Goal: Information Seeking & Learning: Learn about a topic

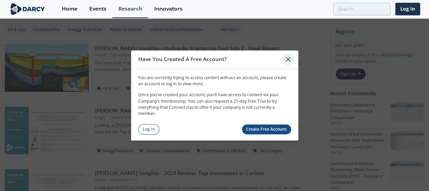
click at [289, 60] on icon at bounding box center [288, 59] width 4 height 4
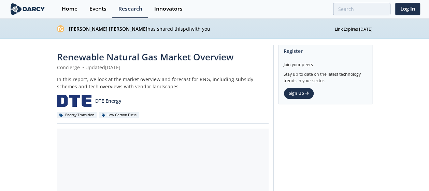
click at [139, 59] on span "Renewable Natural Gas Market Overview" at bounding box center [145, 57] width 176 height 12
click at [301, 92] on link "Sign Up" at bounding box center [299, 94] width 30 height 12
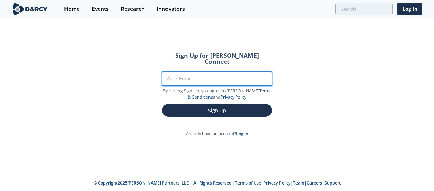
click at [204, 75] on input "Work Email" at bounding box center [217, 79] width 110 height 14
type input "sarah.a.jones@dteenergy.com"
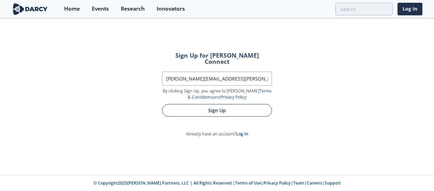
click at [204, 106] on button "Sign Up" at bounding box center [217, 110] width 110 height 13
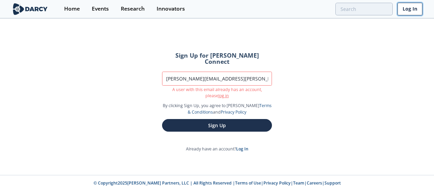
click at [406, 8] on link "Log In" at bounding box center [410, 9] width 25 height 13
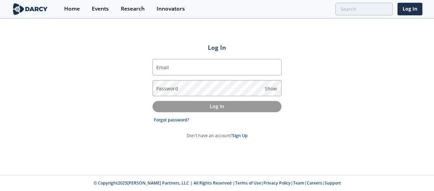
type input "sarah.a.jones@dteenergy.com"
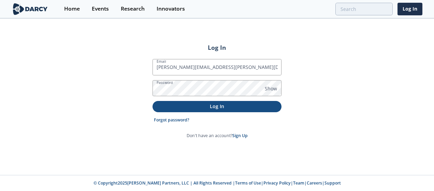
click at [220, 105] on p "Log In" at bounding box center [216, 106] width 119 height 7
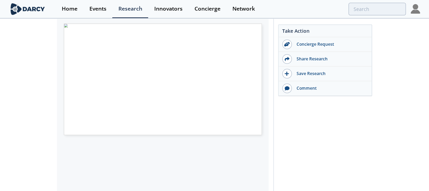
scroll to position [171, 0]
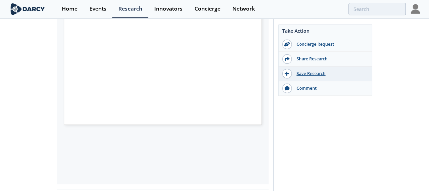
click at [288, 74] on icon at bounding box center [287, 73] width 4 height 5
click at [288, 74] on icon at bounding box center [287, 73] width 5 height 5
click at [288, 74] on icon at bounding box center [287, 73] width 4 height 5
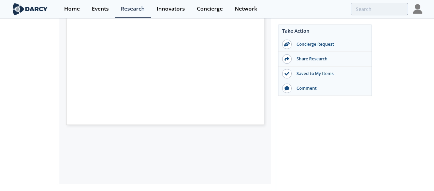
click at [203, 73] on span "Page 1" at bounding box center [202, 127] width 262 height 115
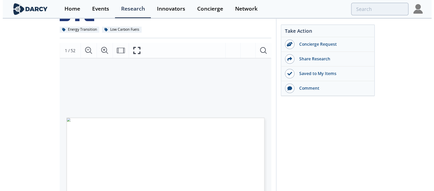
scroll to position [64, 0]
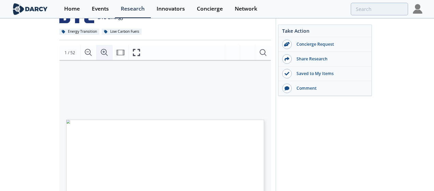
click at [103, 54] on icon "Zoom In" at bounding box center [104, 52] width 8 height 8
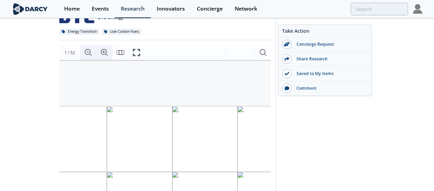
click at [87, 53] on icon "Zoom Out" at bounding box center [88, 52] width 8 height 8
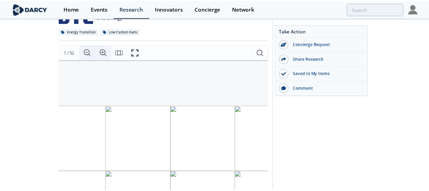
scroll to position [0, 0]
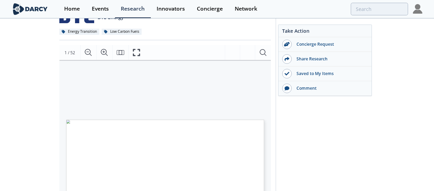
click at [135, 141] on span "Page 1" at bounding box center [202, 182] width 262 height 115
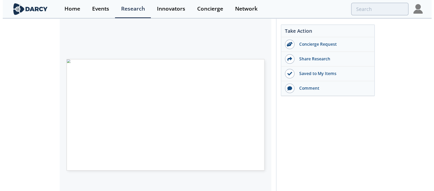
scroll to position [128, 0]
click at [200, 97] on span "Page 2" at bounding box center [266, 129] width 262 height 115
drag, startPoint x: 134, startPoint y: 72, endPoint x: 199, endPoint y: 152, distance: 102.4
click at [126, 56] on span "• o Global Biomethane Market Size and Potential o US Market Growth o RNG for Re…" at bounding box center [126, 56] width 0 height 0
click at [234, 123] on span "Page 2" at bounding box center [201, 166] width 262 height 115
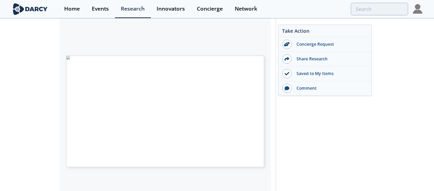
drag, startPoint x: 217, startPoint y: 153, endPoint x: 136, endPoint y: 74, distance: 112.7
click at [136, 74] on div "• o Global Biomethane Market Size and Potential o US Market Growth o RNG for Re…" at bounding box center [125, 89] width 119 height 67
drag, startPoint x: 224, startPoint y: 105, endPoint x: 209, endPoint y: 108, distance: 15.6
click at [186, 108] on div "• o Global Biomethane Market Size and Potential o US Market Growth o RNG for Re…" at bounding box center [125, 89] width 119 height 67
click at [210, 108] on span "Page 2" at bounding box center [266, 129] width 262 height 115
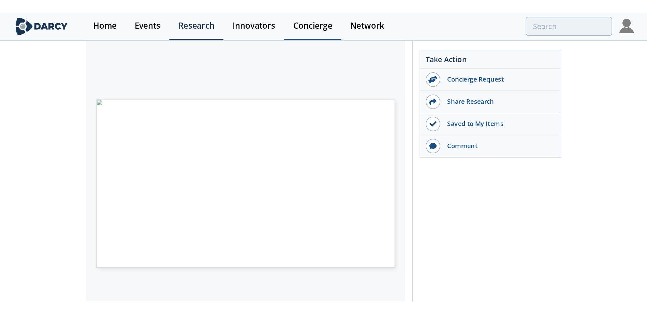
scroll to position [126, 0]
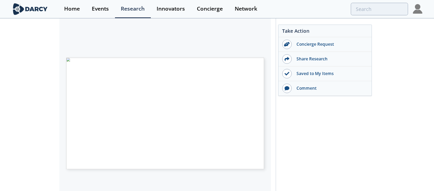
click at [199, 119] on span "Page 1" at bounding box center [202, 172] width 262 height 115
click at [226, 87] on span "Page 1" at bounding box center [202, 119] width 262 height 115
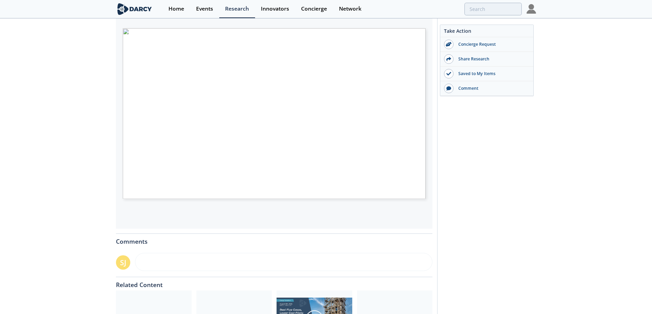
click at [422, 148] on span "Page 2" at bounding box center [431, 255] width 604 height 290
click at [419, 148] on span "Page 3" at bounding box center [431, 255] width 604 height 290
click at [404, 151] on span "Page 3" at bounding box center [431, 255] width 604 height 290
type input "4"
type input "5"
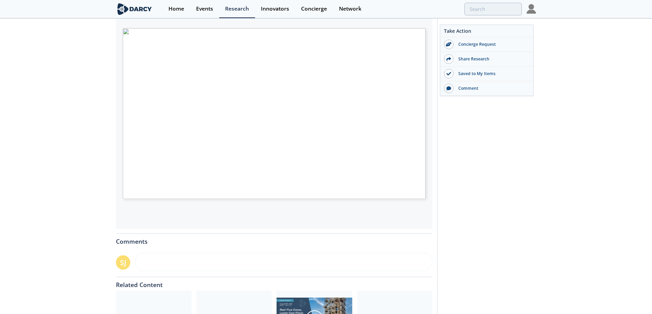
type input "6"
type input "7"
type input "8"
type input "9"
type input "10"
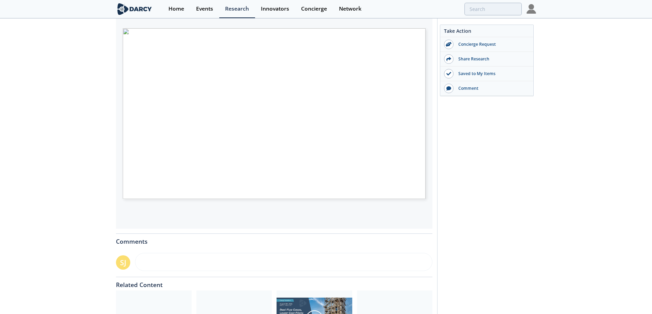
type input "11"
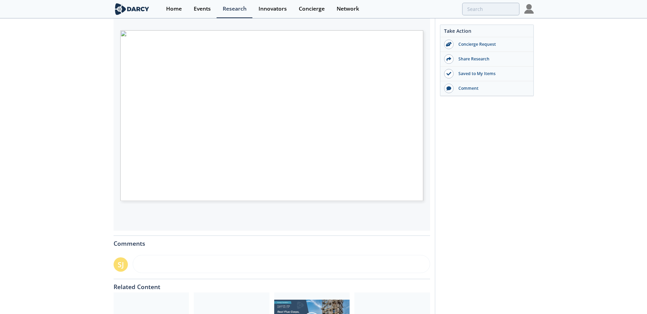
scroll to position [100, 0]
